Goal: Obtain resource: Obtain resource

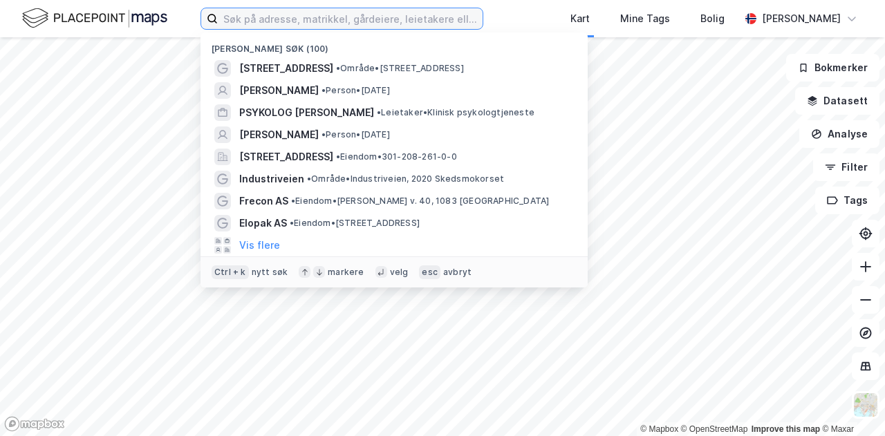
click at [330, 20] on input at bounding box center [350, 18] width 265 height 21
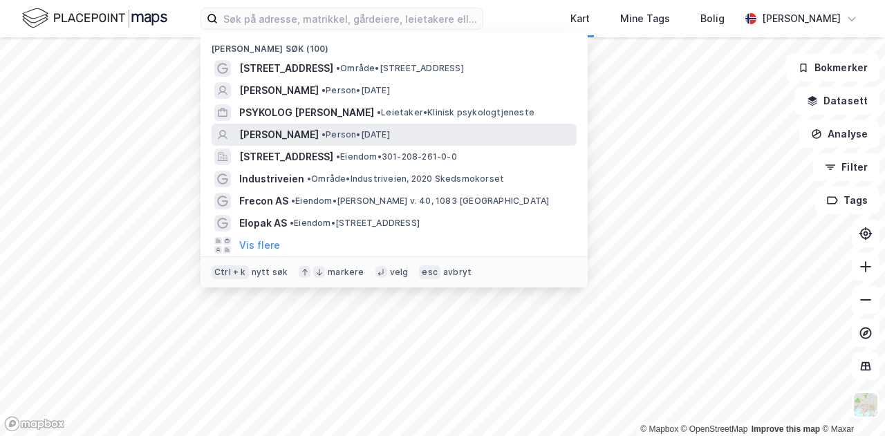
click at [319, 129] on span "[PERSON_NAME]" at bounding box center [279, 135] width 80 height 17
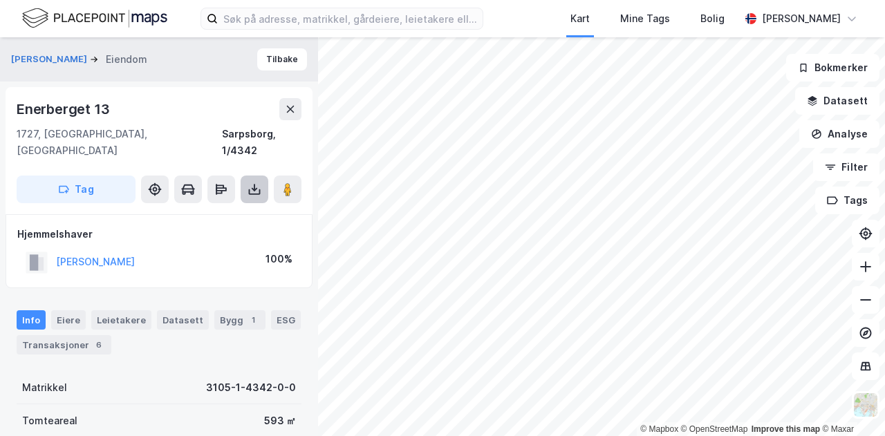
click at [260, 183] on icon at bounding box center [254, 190] width 14 height 14
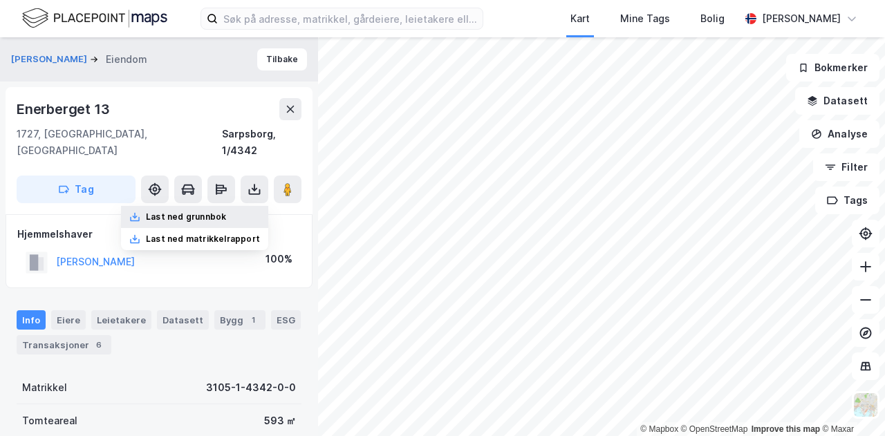
click at [216, 212] on div "Last ned grunnbok" at bounding box center [186, 217] width 80 height 11
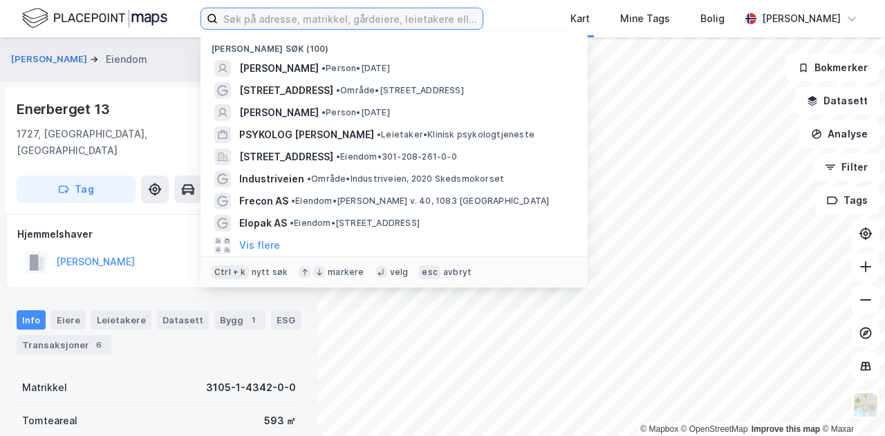
click at [319, 20] on input at bounding box center [350, 18] width 265 height 21
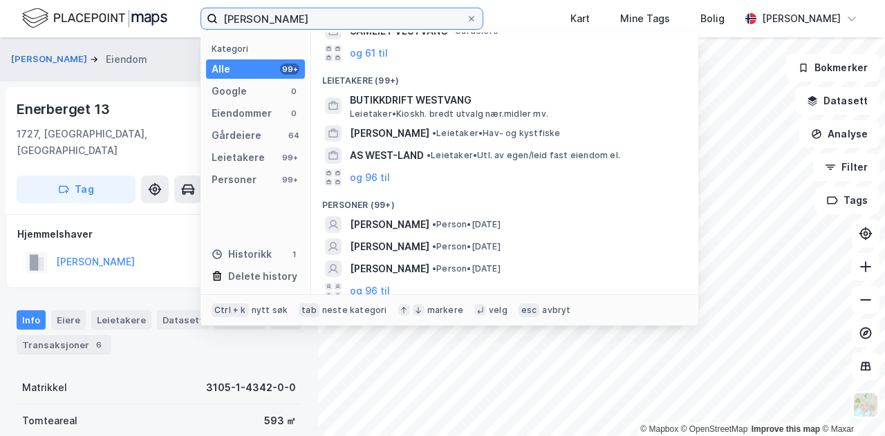
scroll to position [91, 0]
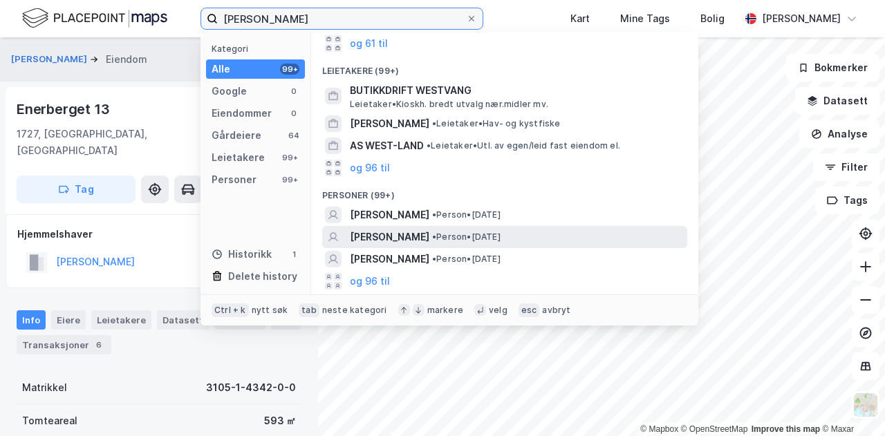
type input "[PERSON_NAME]"
click at [425, 231] on div "[PERSON_NAME] • Person • [DATE]" at bounding box center [517, 237] width 335 height 17
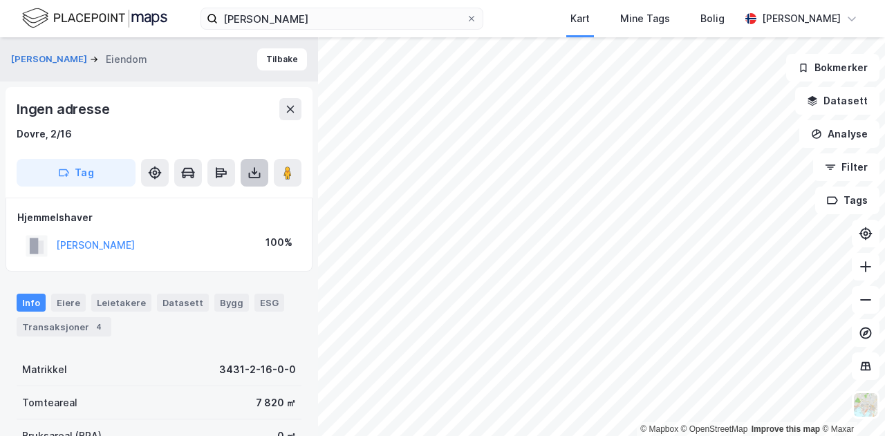
click at [252, 172] on icon at bounding box center [255, 172] width 6 height 3
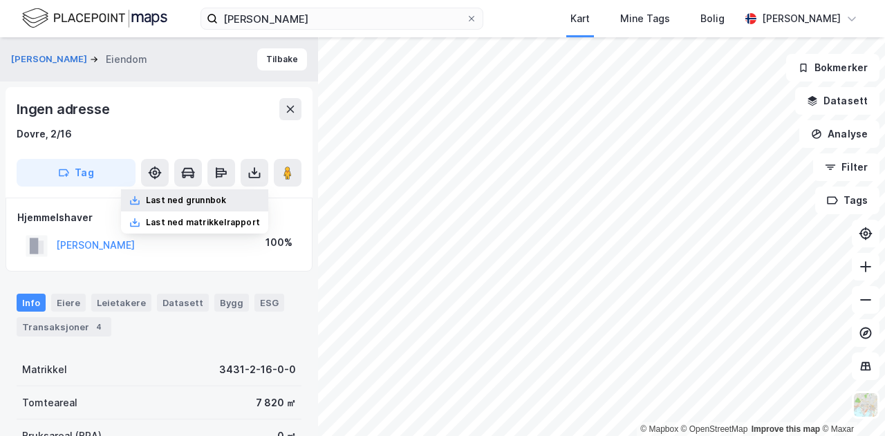
click at [218, 198] on div "Last ned grunnbok" at bounding box center [186, 200] width 80 height 11
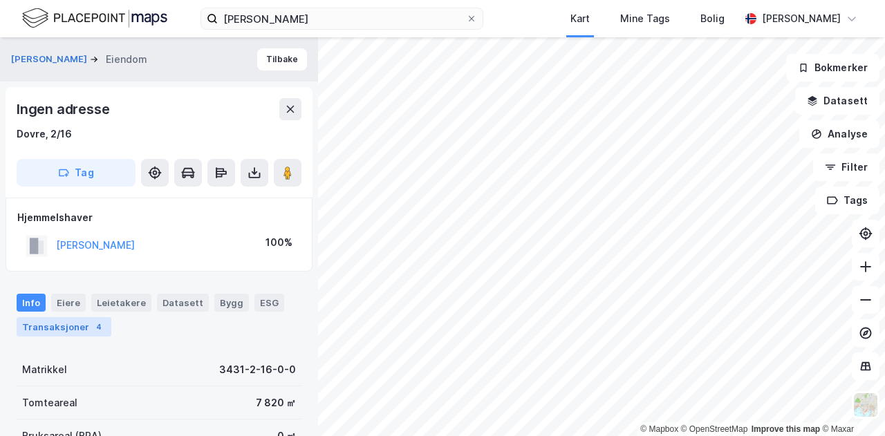
click at [59, 321] on div "Transaksjoner 4" at bounding box center [64, 326] width 95 height 19
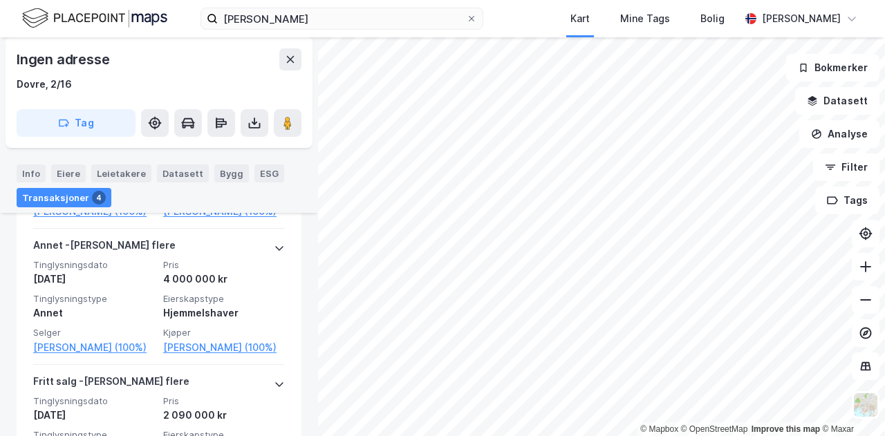
scroll to position [508, 0]
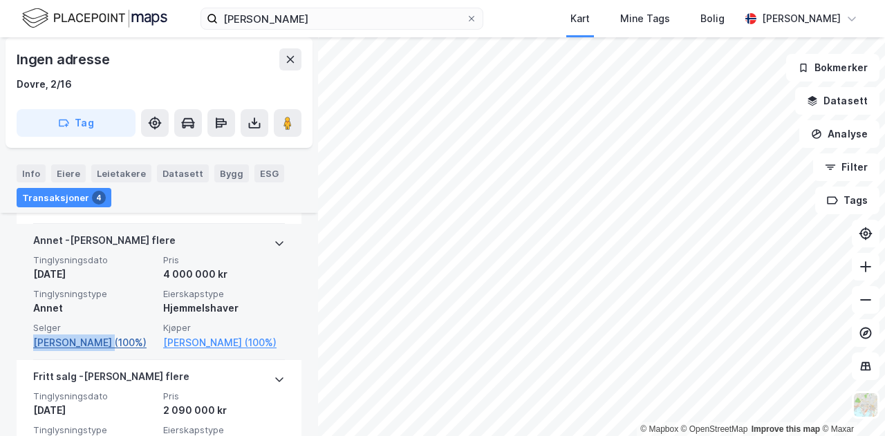
drag, startPoint x: 17, startPoint y: 362, endPoint x: 100, endPoint y: 358, distance: 83.8
click at [100, 358] on div "[PERSON_NAME] flere Tinglysningsdato [DATE] Pris 4 000 000 kr Tinglysningstype …" at bounding box center [159, 292] width 285 height 136
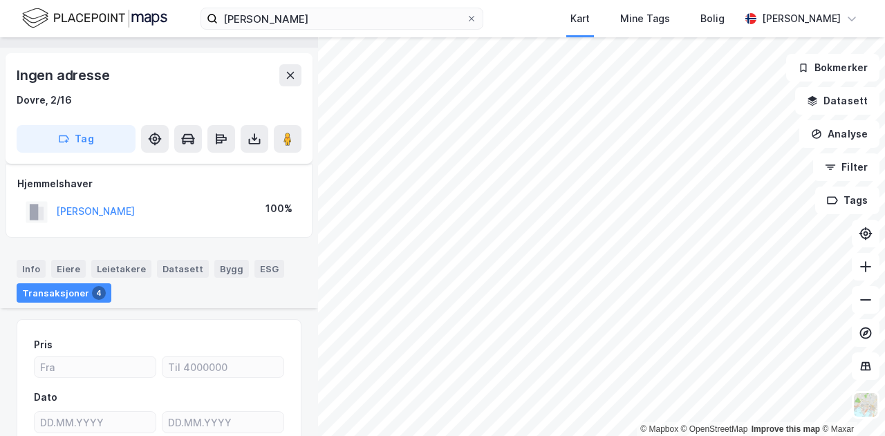
scroll to position [0, 0]
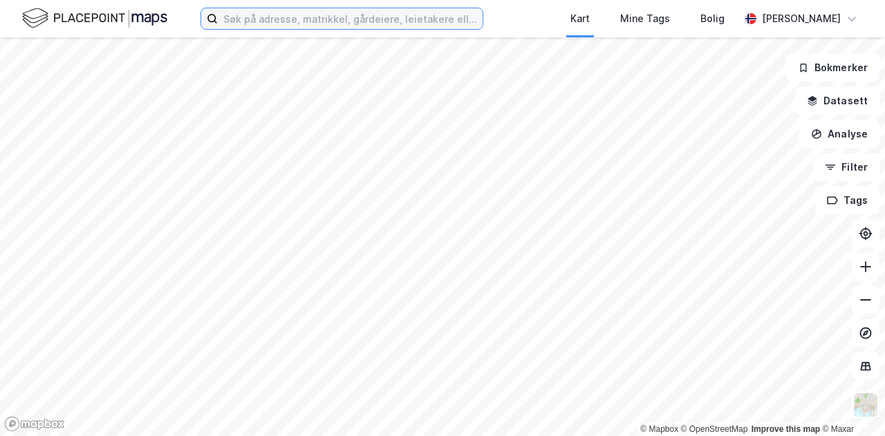
click at [368, 21] on input at bounding box center [350, 18] width 265 height 21
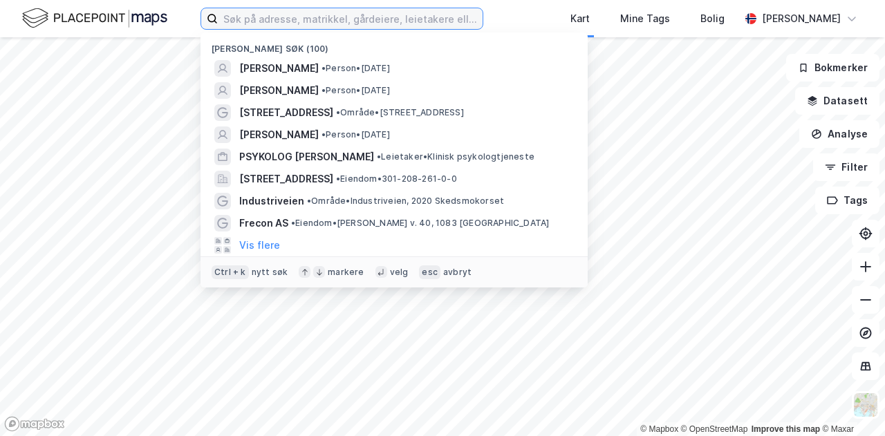
paste input "Gamle Kirkev 106"
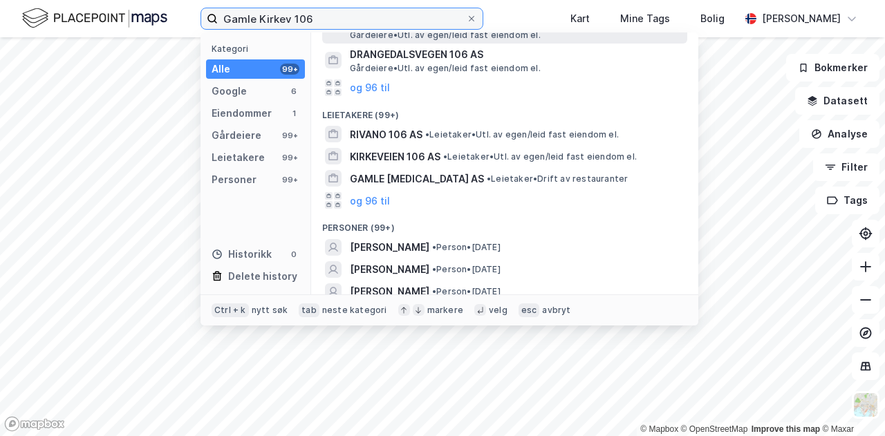
scroll to position [271, 0]
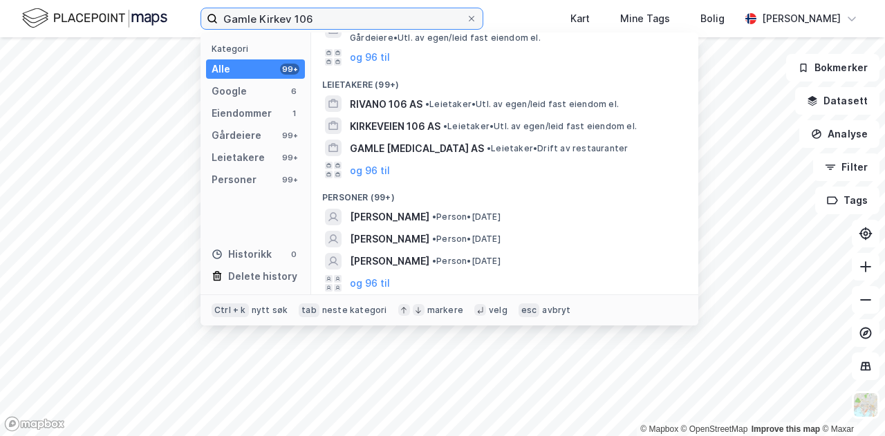
drag, startPoint x: 372, startPoint y: 19, endPoint x: 188, endPoint y: 10, distance: 184.1
click at [188, 10] on div "Gamle Kirkev 106 Kategori Alle 99+ Google 6 Eiendommer 1 Gårdeiere 99+ Leietake…" at bounding box center [442, 18] width 885 height 37
paste input "1617 Fredrikstad"
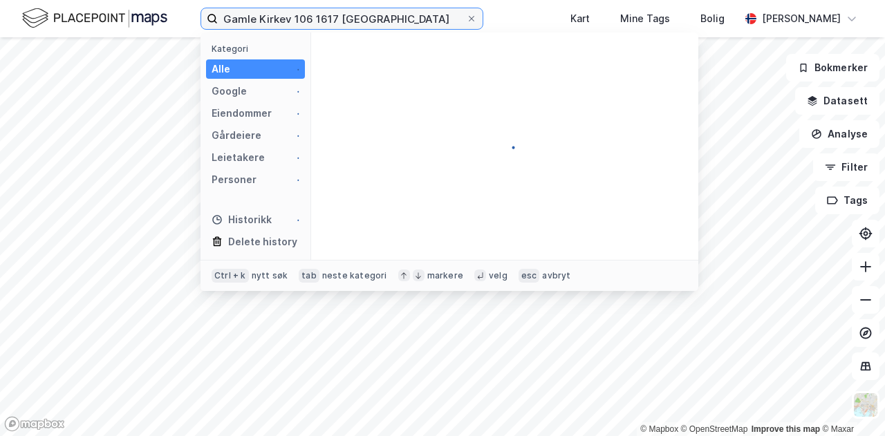
scroll to position [0, 0]
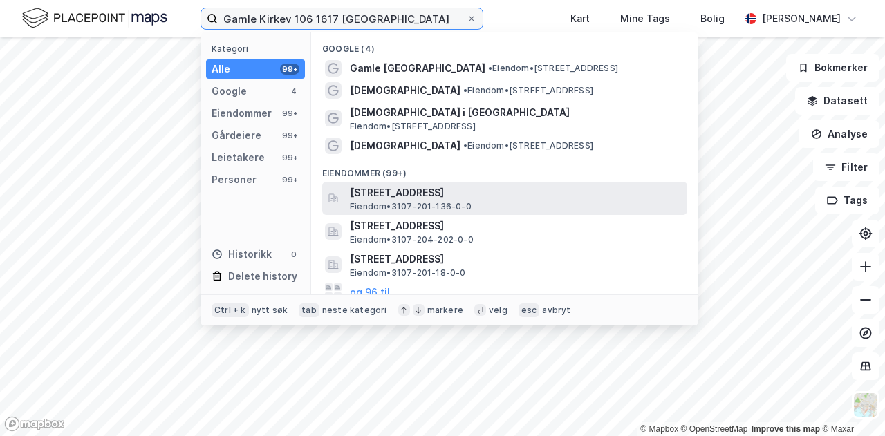
type input "Gamle Kirkev 106 1617 Fredrikstad"
click at [477, 188] on span "Gamle Kirkevei 106, 1617, FREDRIKSTAD, FREDRIKSTAD" at bounding box center [516, 193] width 332 height 17
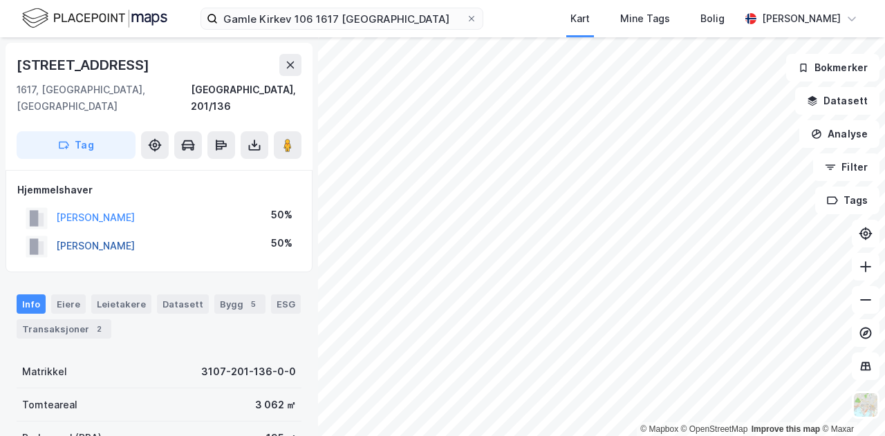
click at [0, 0] on button "MELBY RANDI BJØRNSTAD" at bounding box center [0, 0] width 0 height 0
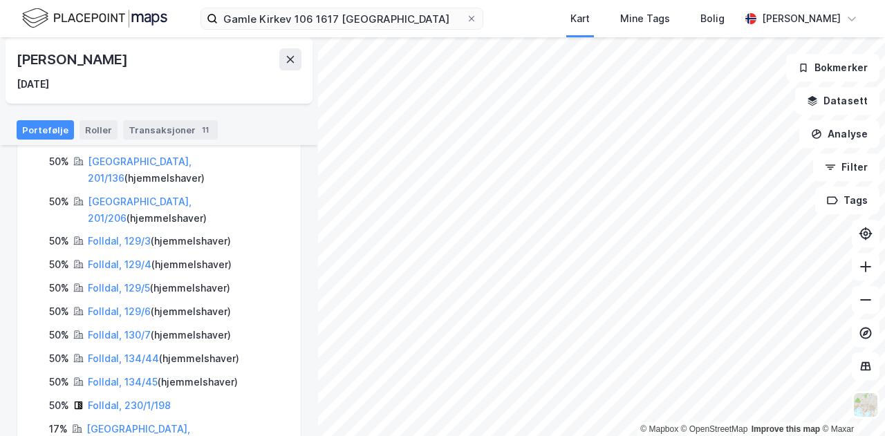
scroll to position [221, 0]
click at [527, 16] on div "Gamle Kirkev 106 1617 Fredrikstad Kart Mine Tags Bolig Kristian Jordell" at bounding box center [442, 18] width 885 height 37
drag, startPoint x: 167, startPoint y: 60, endPoint x: 4, endPoint y: 64, distance: 163.2
click at [4, 64] on div "Gamle Kirkevei 106 Person Tilbake Randi Bjørnstad Melby 5. apr. 1955 Eiendommer…" at bounding box center [159, 236] width 318 height 399
click at [18, 59] on div "Randi Bjørnstad Melby" at bounding box center [73, 59] width 113 height 22
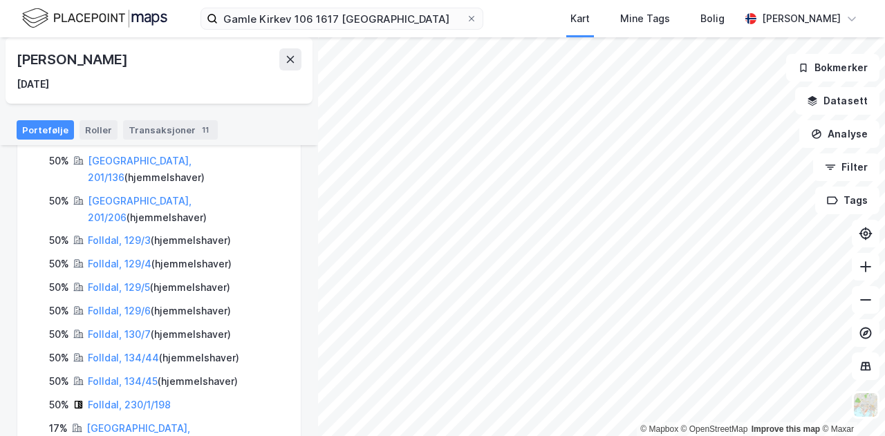
drag, startPoint x: 193, startPoint y: 51, endPoint x: 17, endPoint y: 55, distance: 176.3
click at [17, 55] on div "Randi Bjørnstad Melby" at bounding box center [159, 59] width 285 height 22
click at [540, 24] on div "Gamle Kirkev 106 1617 Fredrikstad Kart Mine Tags Bolig Kristian Jordell" at bounding box center [442, 18] width 885 height 37
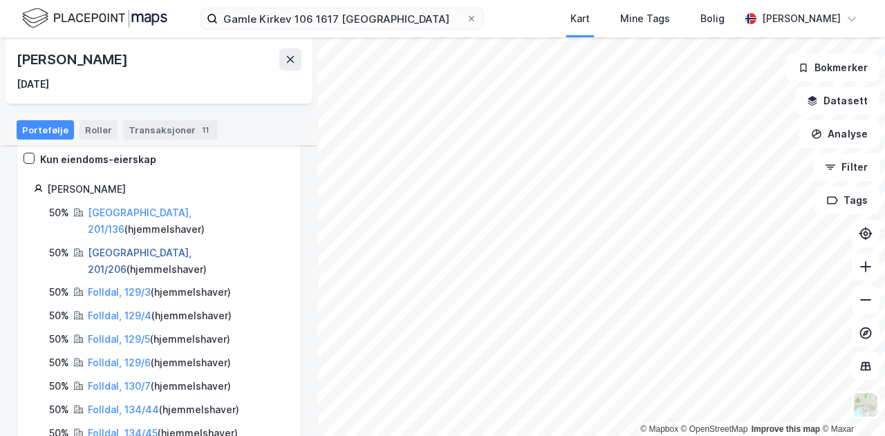
scroll to position [152, 0]
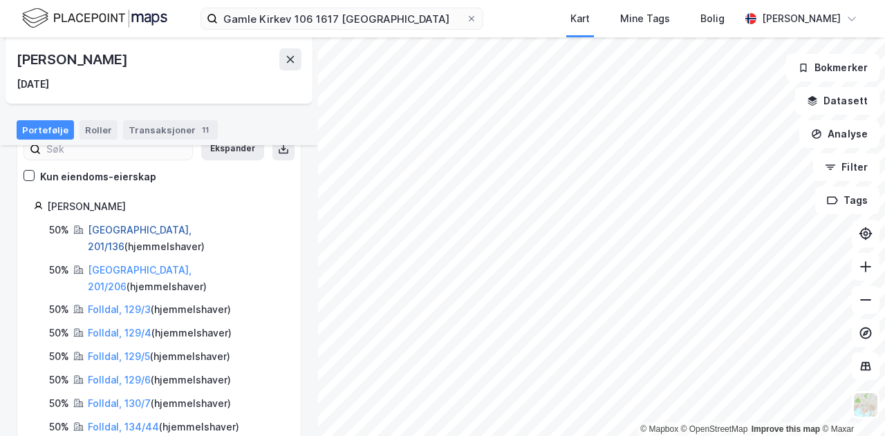
click at [113, 227] on link "Fredrikstad, 201/136" at bounding box center [140, 238] width 104 height 28
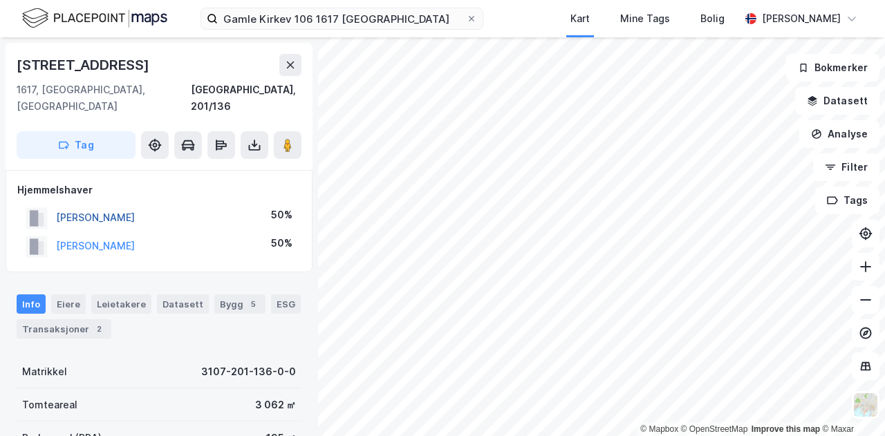
click at [0, 0] on button "MELBY JAN-IVAR" at bounding box center [0, 0] width 0 height 0
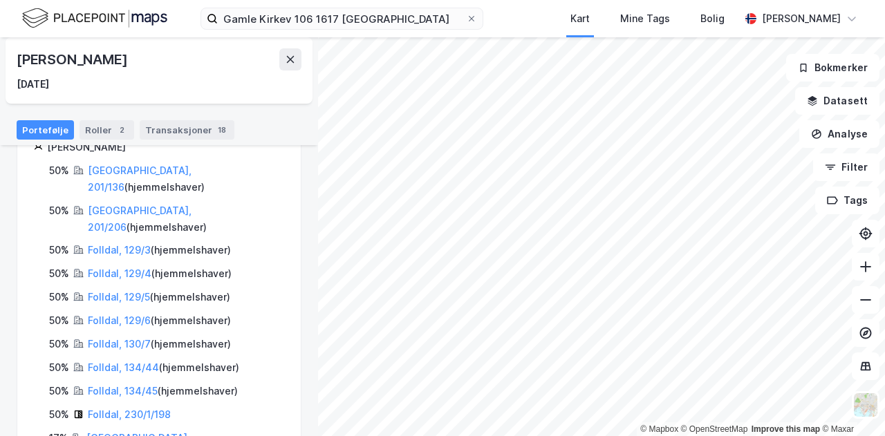
scroll to position [221, 0]
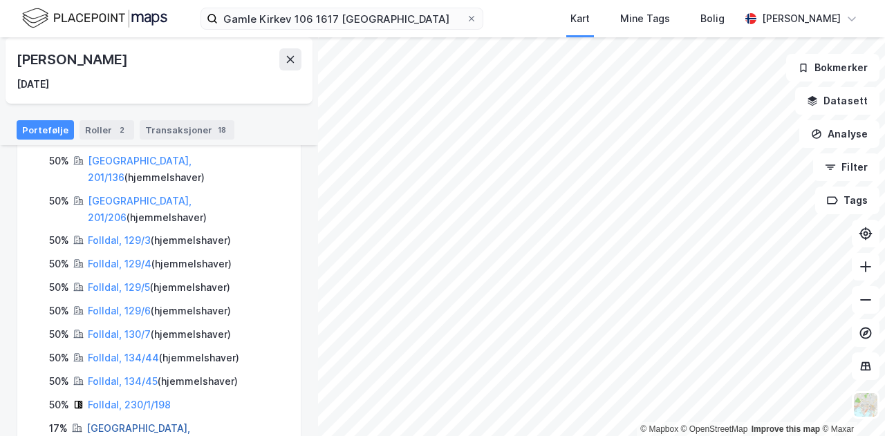
click at [142, 422] on link "Fredrikstad, 201/134" at bounding box center [138, 436] width 104 height 28
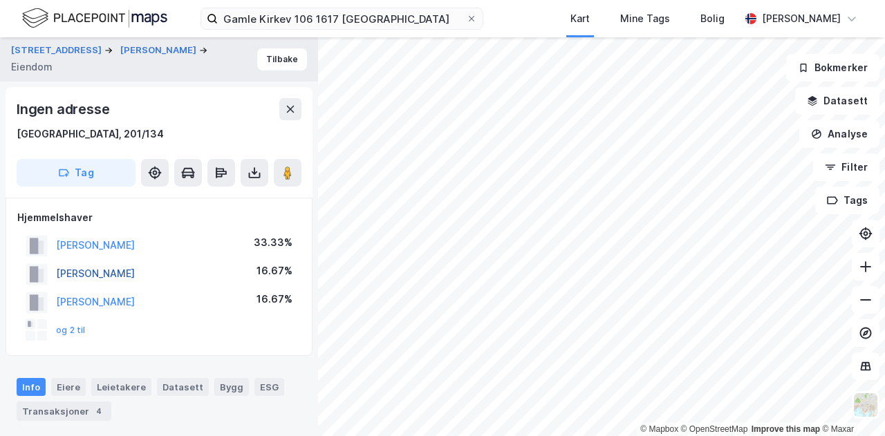
click at [0, 0] on button "MELBY JAN-IVAR" at bounding box center [0, 0] width 0 height 0
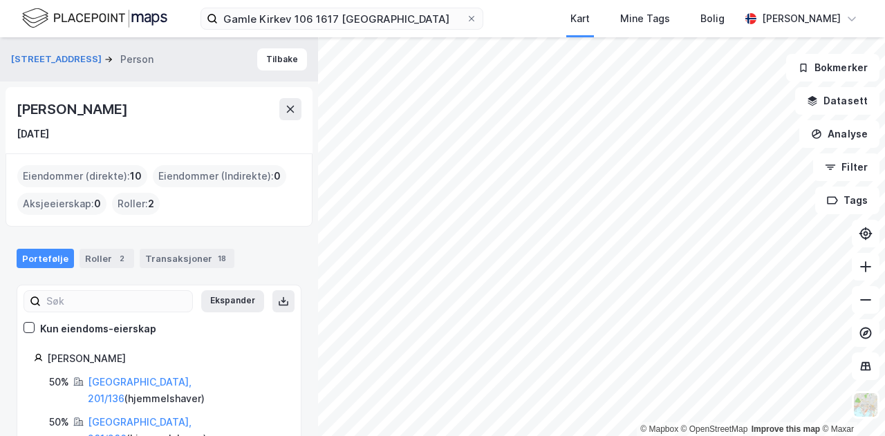
drag, startPoint x: 131, startPoint y: 105, endPoint x: 0, endPoint y: 106, distance: 131.4
click at [0, 106] on div "Gamle Kirkevei 106 Person Tilbake Jan-Ivar Melby 27. okt. 1950 Eiendommer (dire…" at bounding box center [159, 236] width 318 height 399
click at [529, 23] on div "Gamle Kirkev 106 1617 Fredrikstad Kart Mine Tags Bolig Kristian Jordell" at bounding box center [442, 18] width 885 height 37
click at [576, 436] on html "Gamle Kirkev 106 1617 Fredrikstad Kart Mine Tags Bolig Kristian Jordell © Mapbo…" at bounding box center [442, 218] width 885 height 436
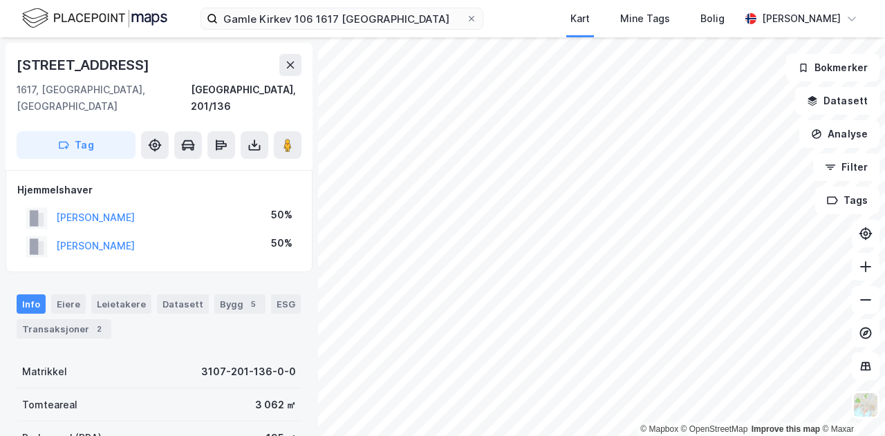
drag, startPoint x: 160, startPoint y: 66, endPoint x: 31, endPoint y: 73, distance: 129.5
click at [31, 73] on div "Gamle Kirkevei 106" at bounding box center [159, 65] width 285 height 22
click at [10, 101] on div "Gamle Kirkevei 106 1617, Fredrikstad, Østfold Fredrikstad, 201/136 Tag" at bounding box center [159, 106] width 307 height 127
drag, startPoint x: 152, startPoint y: 63, endPoint x: 12, endPoint y: 68, distance: 139.7
click at [12, 68] on div "Gamle Kirkevei 106 1617, Fredrikstad, Østfold Fredrikstad, 201/136 Tag" at bounding box center [159, 106] width 307 height 127
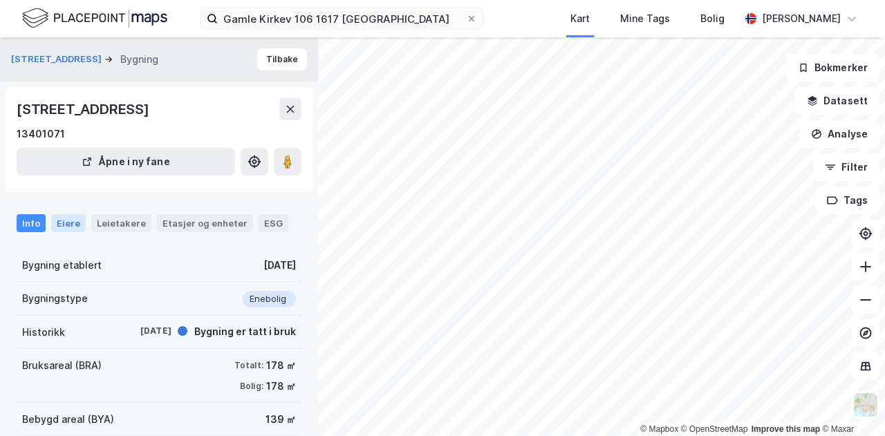
click at [57, 221] on div "Eiere" at bounding box center [68, 223] width 35 height 18
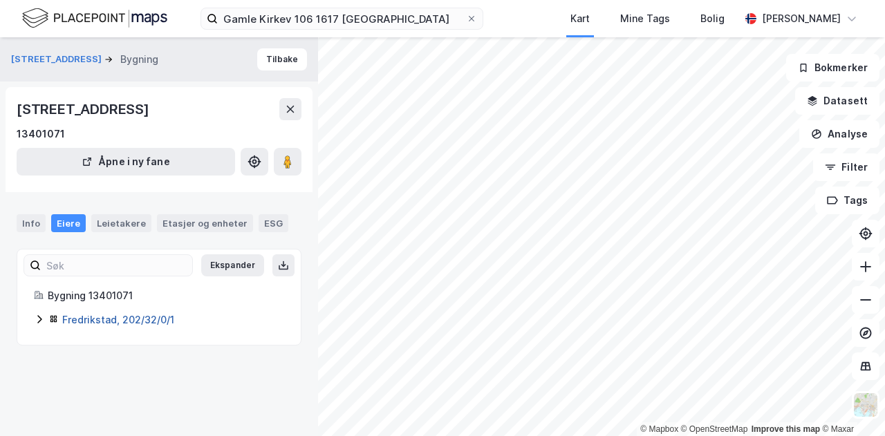
click at [97, 319] on link "Fredrikstad, 202/32/0/1" at bounding box center [118, 320] width 112 height 12
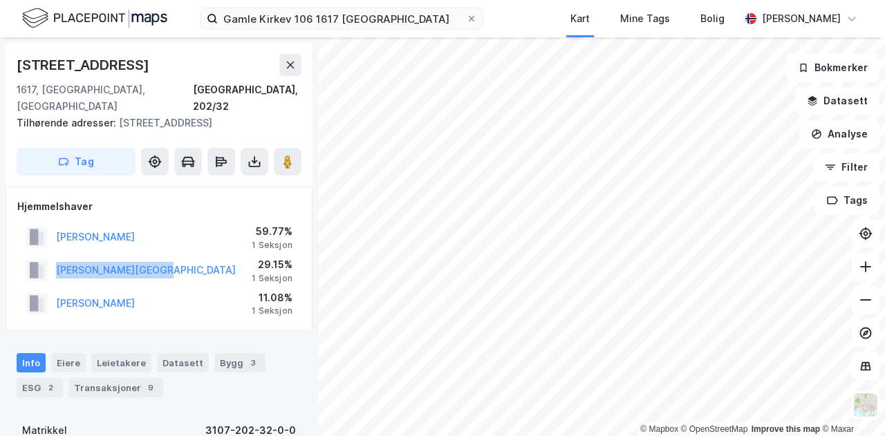
drag, startPoint x: 184, startPoint y: 251, endPoint x: 46, endPoint y: 244, distance: 138.4
click at [46, 254] on div "LIMA LISBOA ANDREZA 29.15% 1 Seksjon" at bounding box center [158, 270] width 283 height 33
click at [90, 16] on img at bounding box center [94, 18] width 145 height 24
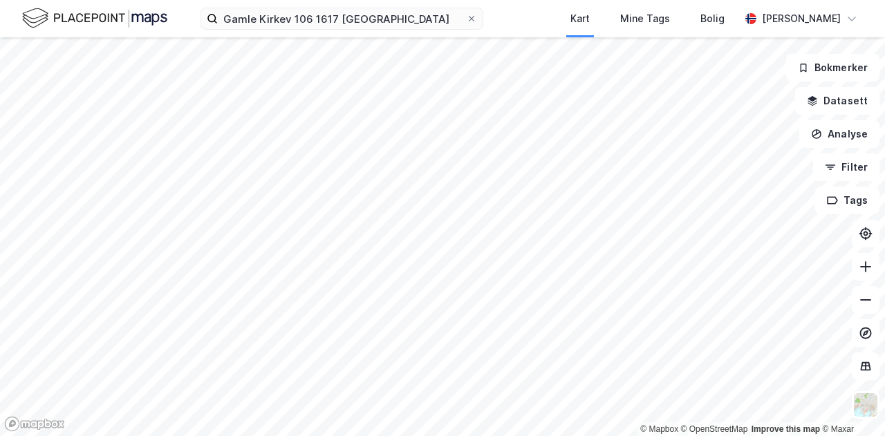
click at [539, 24] on div "Gamle Kirkev 106 1617 Fredrikstad Kart Mine Tags Bolig Kristian Jordell" at bounding box center [442, 18] width 885 height 37
click at [135, 16] on img at bounding box center [94, 18] width 145 height 24
click at [111, 17] on img at bounding box center [94, 18] width 145 height 24
click at [655, 436] on html "Kart Mine Tags Bolig Kristian Jordell © Mapbox © OpenStreetMap Improve this map…" at bounding box center [442, 218] width 885 height 436
click at [643, 425] on div "© Mapbox © OpenStreetMap Improve this map © Maxar" at bounding box center [442, 236] width 885 height 399
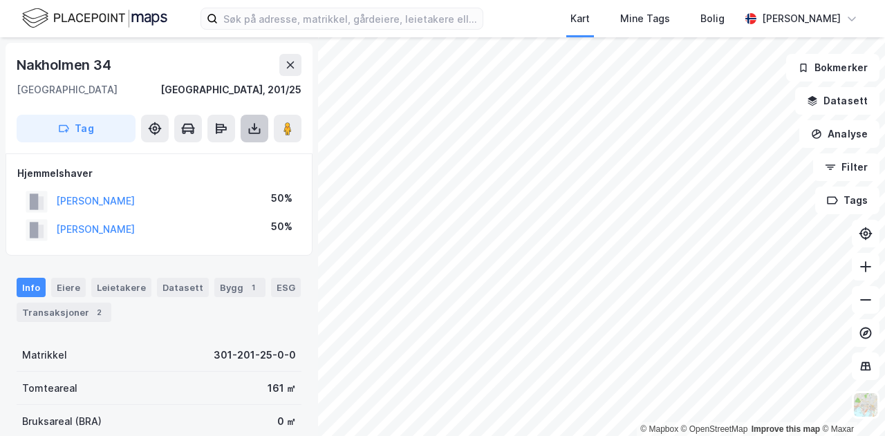
click at [259, 133] on icon at bounding box center [255, 132] width 12 height 6
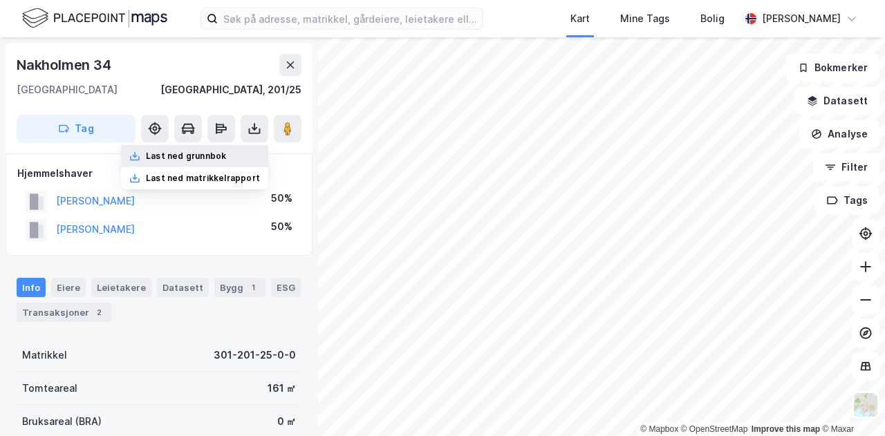
click at [221, 151] on div "Last ned grunnbok" at bounding box center [186, 156] width 80 height 11
click at [86, 22] on img at bounding box center [94, 18] width 145 height 24
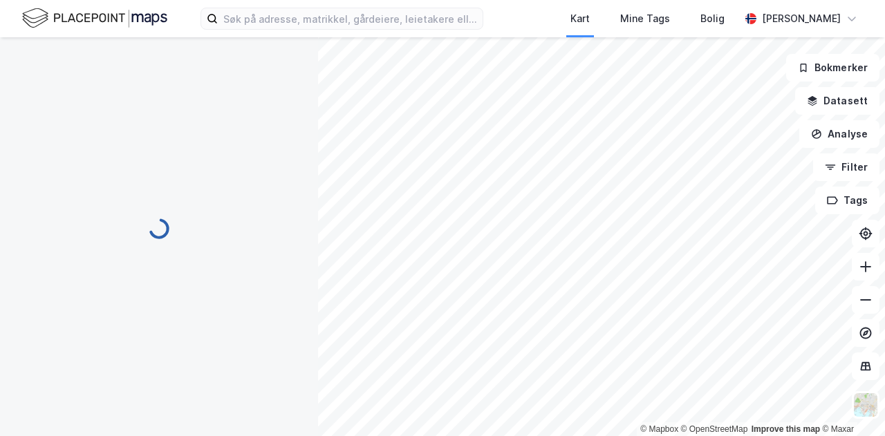
scroll to position [3, 0]
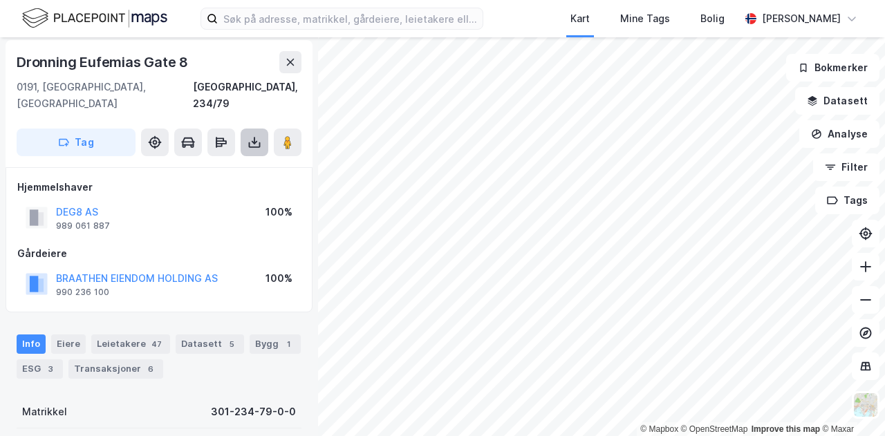
click at [253, 135] on icon at bounding box center [254, 142] width 14 height 14
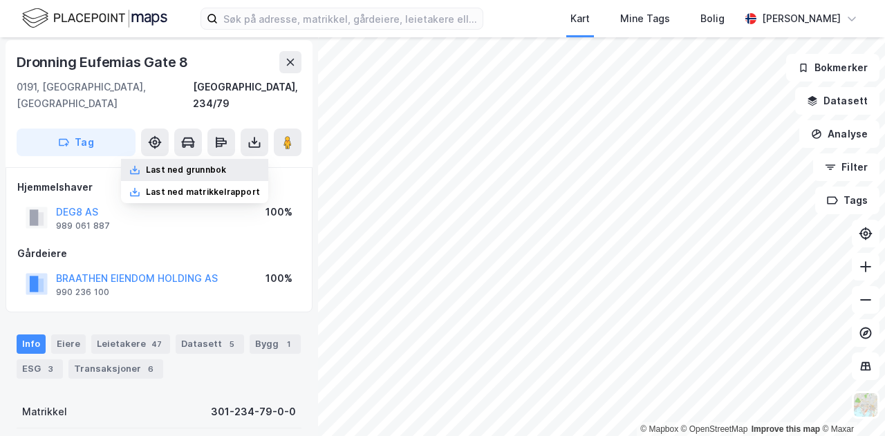
click at [193, 165] on div "Last ned grunnbok" at bounding box center [186, 170] width 80 height 11
